Goal: Information Seeking & Learning: Learn about a topic

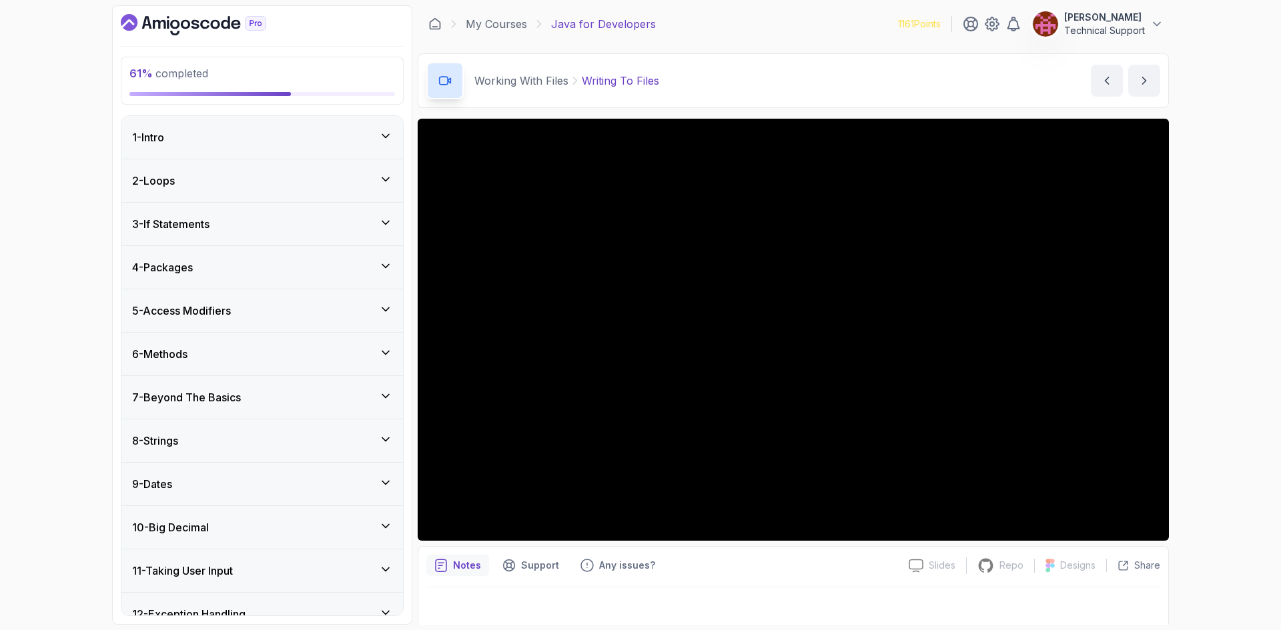
scroll to position [458, 0]
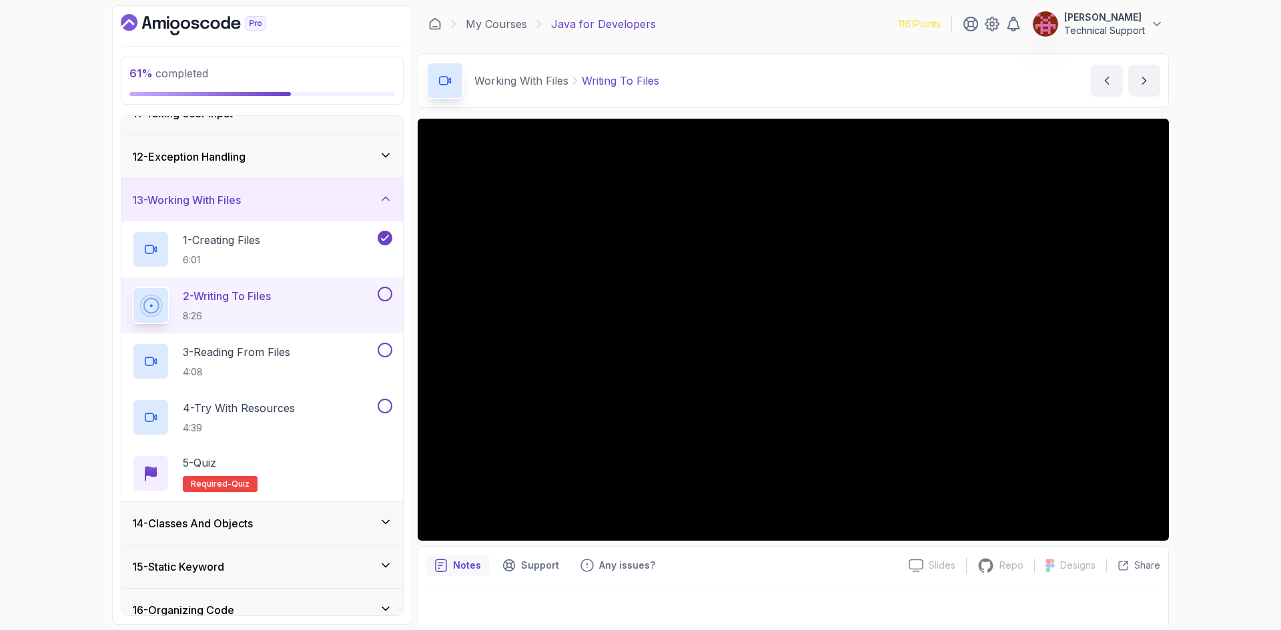
click at [1196, 324] on div "61 % completed 1 - Intro 2 - Loops 3 - If Statements 4 - Packages 5 - Access Mo…" at bounding box center [640, 315] width 1281 height 630
drag, startPoint x: 1168, startPoint y: 312, endPoint x: 1216, endPoint y: 351, distance: 62.1
click at [1216, 351] on div "61 % completed 1 - Intro 2 - Loops 3 - If Statements 4 - Packages 5 - Access Mo…" at bounding box center [640, 315] width 1281 height 630
click at [1200, 348] on div "61 % completed 1 - Intro 2 - Loops 3 - If Statements 4 - Packages 5 - Access Mo…" at bounding box center [640, 315] width 1281 height 630
click at [1223, 341] on div "61 % completed 1 - Intro 2 - Loops 3 - If Statements 4 - Packages 5 - Access Mo…" at bounding box center [640, 315] width 1281 height 630
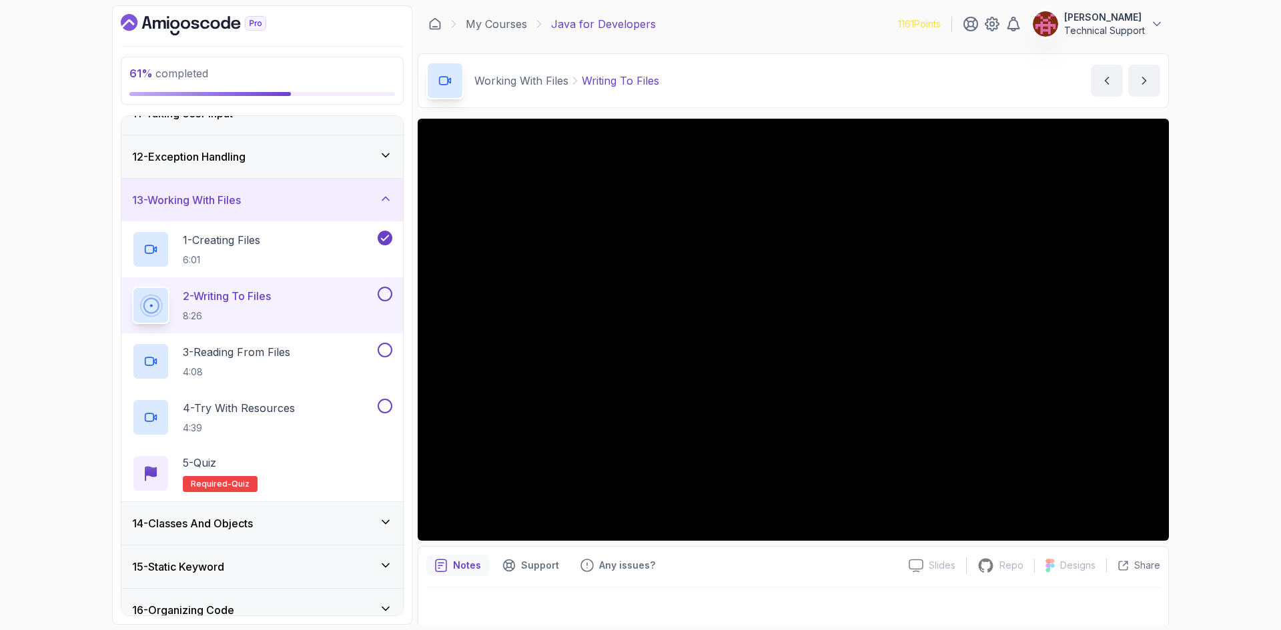
click at [1208, 252] on div "61 % completed 1 - Intro 2 - Loops 3 - If Statements 4 - Packages 5 - Access Mo…" at bounding box center [640, 315] width 1281 height 630
click at [1223, 306] on div "61 % completed 1 - Intro 2 - Loops 3 - If Statements 4 - Packages 5 - Access Mo…" at bounding box center [640, 315] width 1281 height 630
click at [1215, 311] on div "61 % completed 1 - Intro 2 - Loops 3 - If Statements 4 - Packages 5 - Access Mo…" at bounding box center [640, 315] width 1281 height 630
click at [71, 193] on div "61 % completed 1 - Intro 2 - Loops 3 - If Statements 4 - Packages 5 - Access Mo…" at bounding box center [640, 315] width 1281 height 630
click at [76, 73] on div "61 % completed 1 - Intro 2 - Loops 3 - If Statements 4 - Packages 5 - Access Mo…" at bounding box center [640, 315] width 1281 height 630
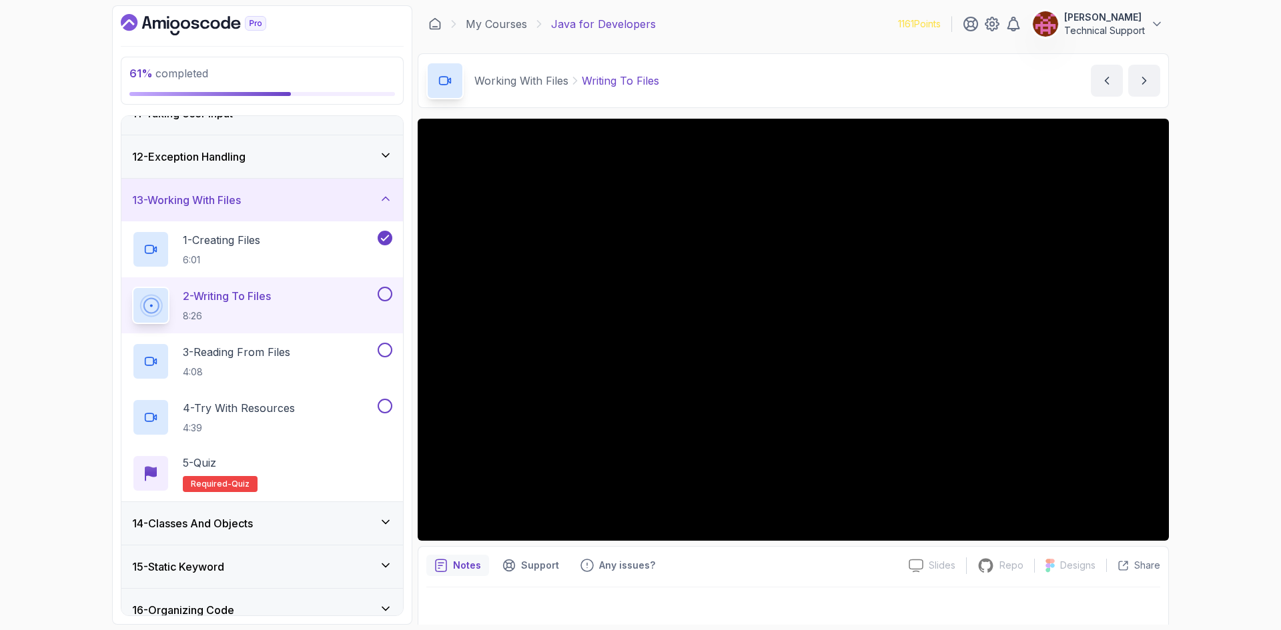
click at [34, 126] on div "61 % completed 1 - Intro 2 - Loops 3 - If Statements 4 - Packages 5 - Access Mo…" at bounding box center [640, 315] width 1281 height 630
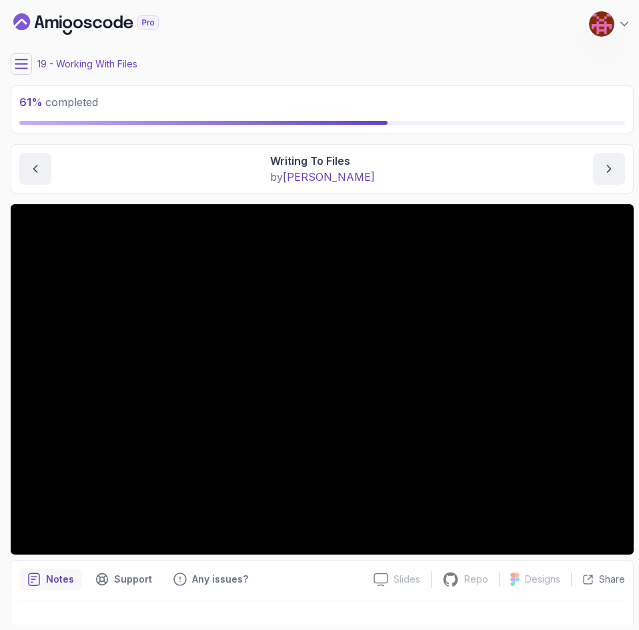
click at [322, 53] on main "My Courses Java for Developers 1161 Points [PERSON_NAME] Technical Support 19 -…" at bounding box center [322, 314] width 623 height 619
click at [396, 58] on div "19 - Working With Files" at bounding box center [322, 63] width 623 height 21
click at [449, 76] on main "My Courses Java for Developers 1161 Points [PERSON_NAME] Technical Support 19 -…" at bounding box center [322, 314] width 623 height 619
click at [369, 51] on main "My Courses Java for Developers 1161 Points [PERSON_NAME] Technical Support 19 -…" at bounding box center [322, 314] width 623 height 619
click at [366, 55] on div "19 - Working With Files" at bounding box center [322, 63] width 623 height 21
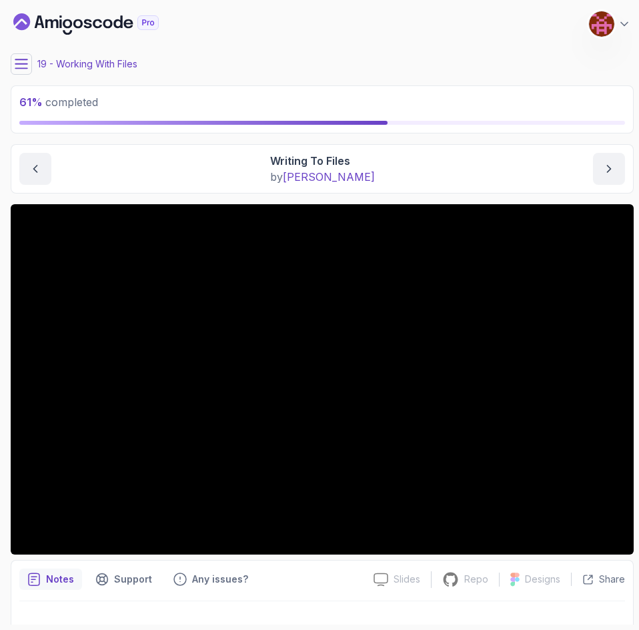
click at [362, 76] on main "My Courses Java for Developers 1161 Points [PERSON_NAME] Technical Support 19 -…" at bounding box center [322, 314] width 623 height 619
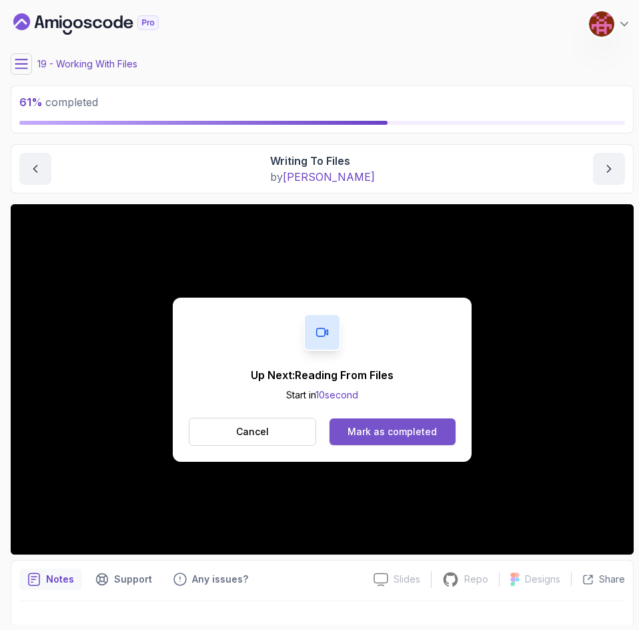
click at [383, 434] on div "Mark as completed" at bounding box center [392, 431] width 89 height 13
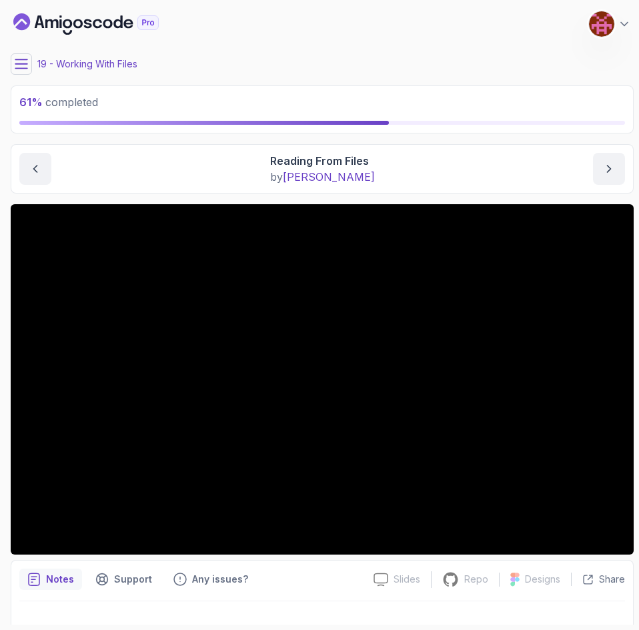
click at [291, 57] on div "19 - Working With Files" at bounding box center [322, 63] width 623 height 21
click at [300, 75] on main "My Courses Java for Developers 1161 Points [PERSON_NAME] Technical Support 19 -…" at bounding box center [322, 314] width 623 height 619
click at [274, 79] on main "My Courses Java for Developers 1161 Points [PERSON_NAME] Technical Support 19 -…" at bounding box center [322, 314] width 623 height 619
click at [259, 83] on main "My Courses Java for Developers 1161 Points [PERSON_NAME] Technical Support 19 -…" at bounding box center [322, 314] width 623 height 619
click at [302, 83] on main "My Courses Java for Developers 1161 Points [PERSON_NAME] Technical Support 19 -…" at bounding box center [322, 314] width 623 height 619
